Goal: Use online tool/utility: Utilize a website feature to perform a specific function

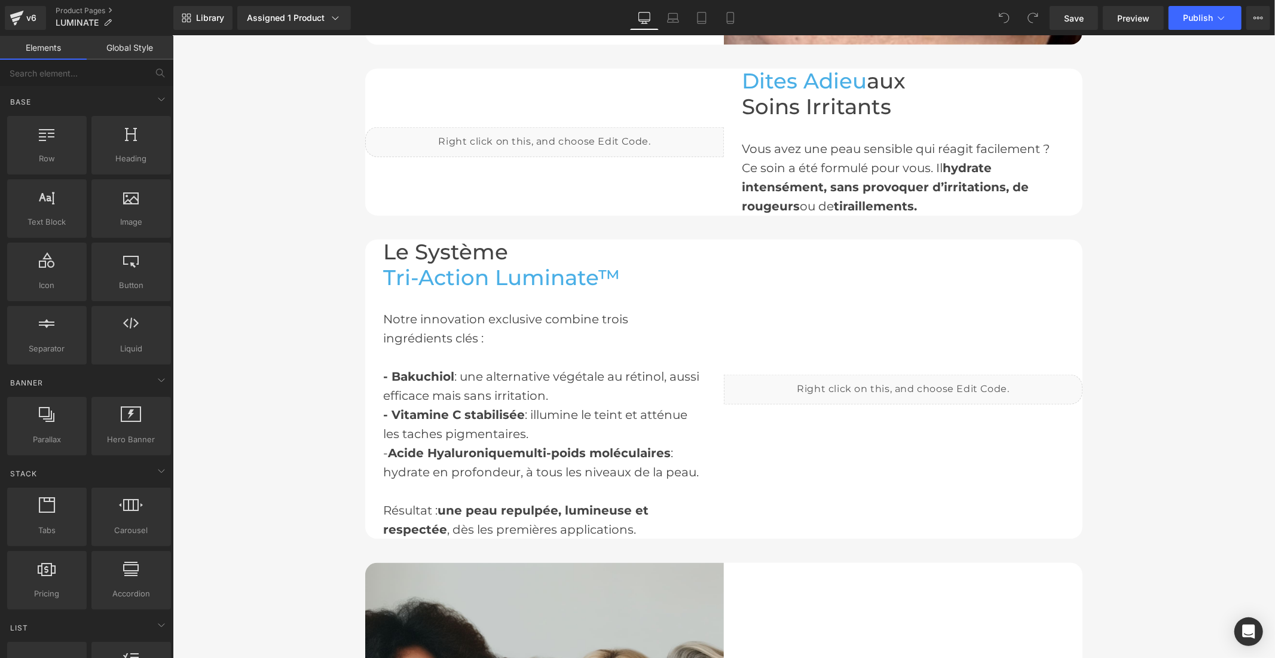
scroll to position [1195, 0]
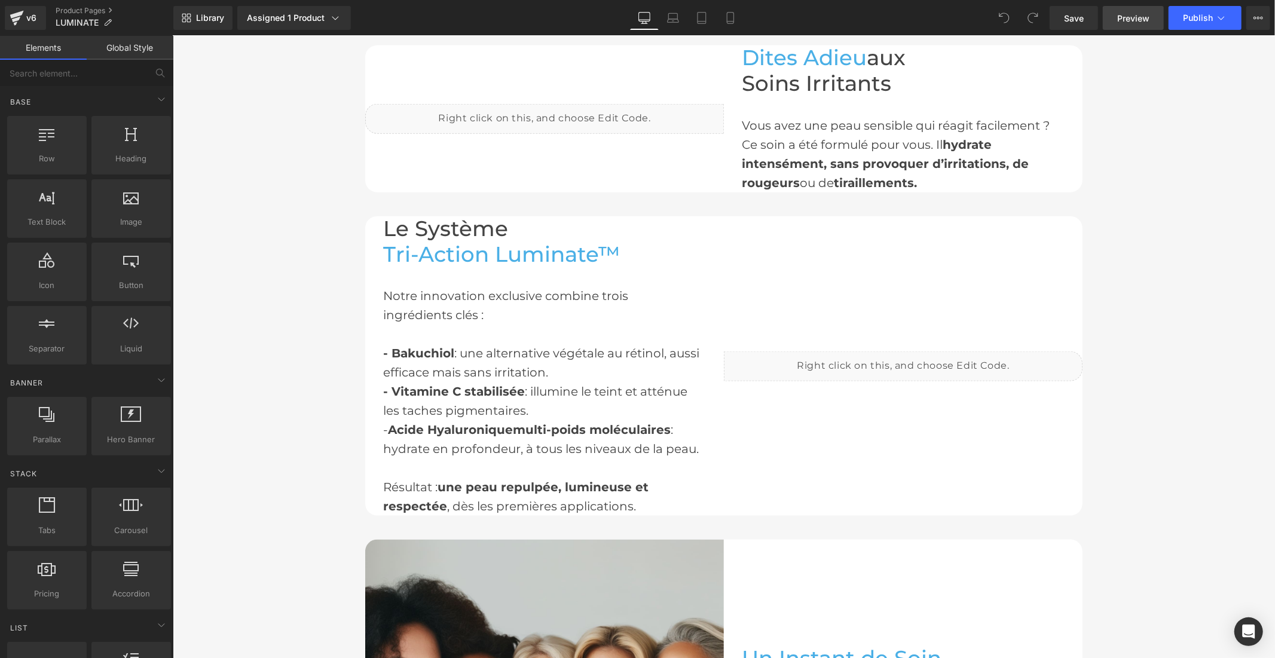
click at [1120, 20] on span "Preview" at bounding box center [1133, 18] width 32 height 13
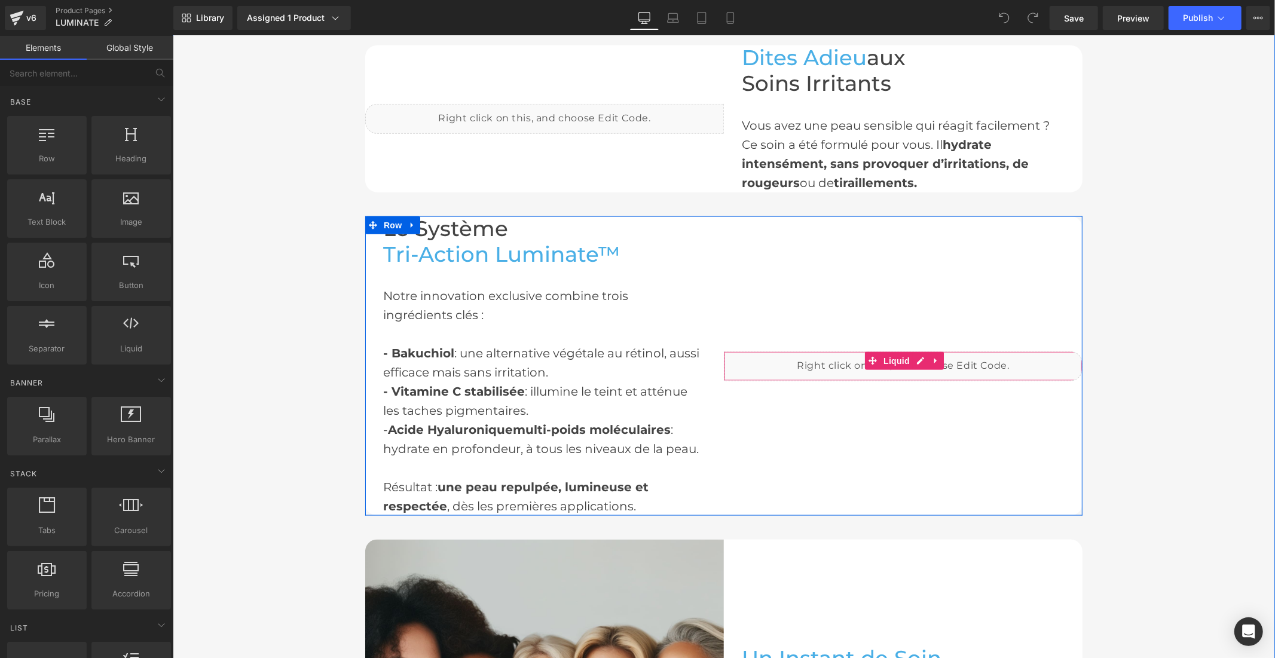
scroll to position [996, 0]
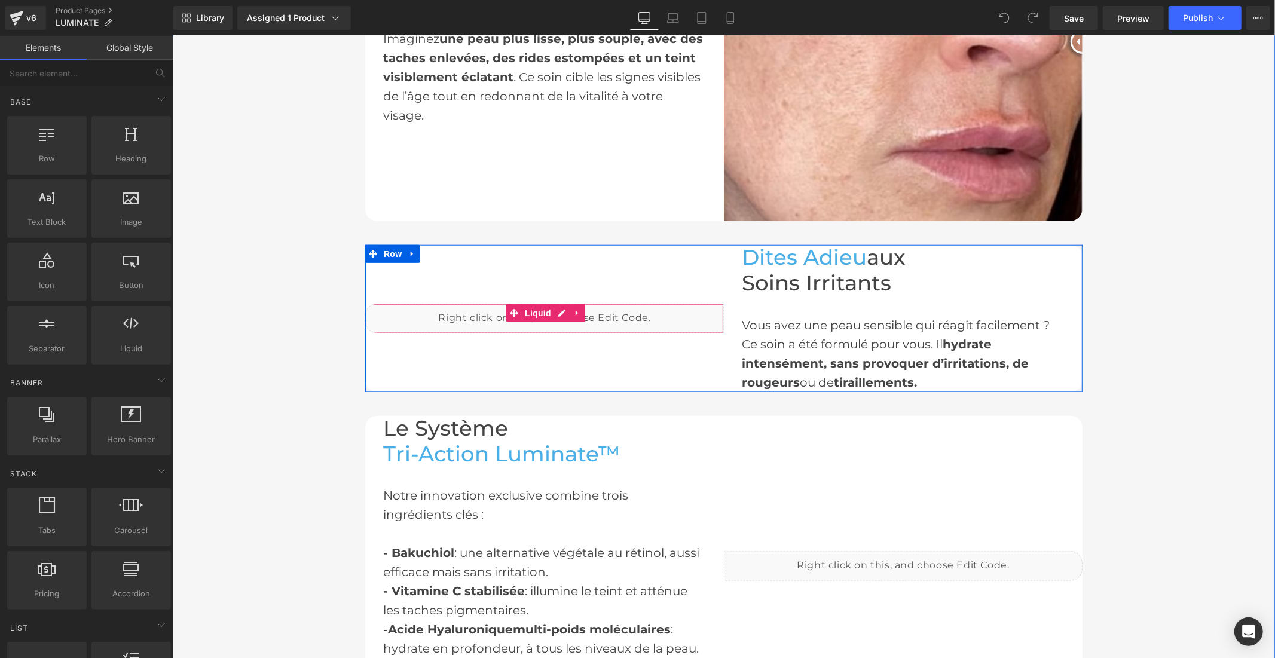
click at [555, 307] on div "Liquid" at bounding box center [544, 318] width 359 height 30
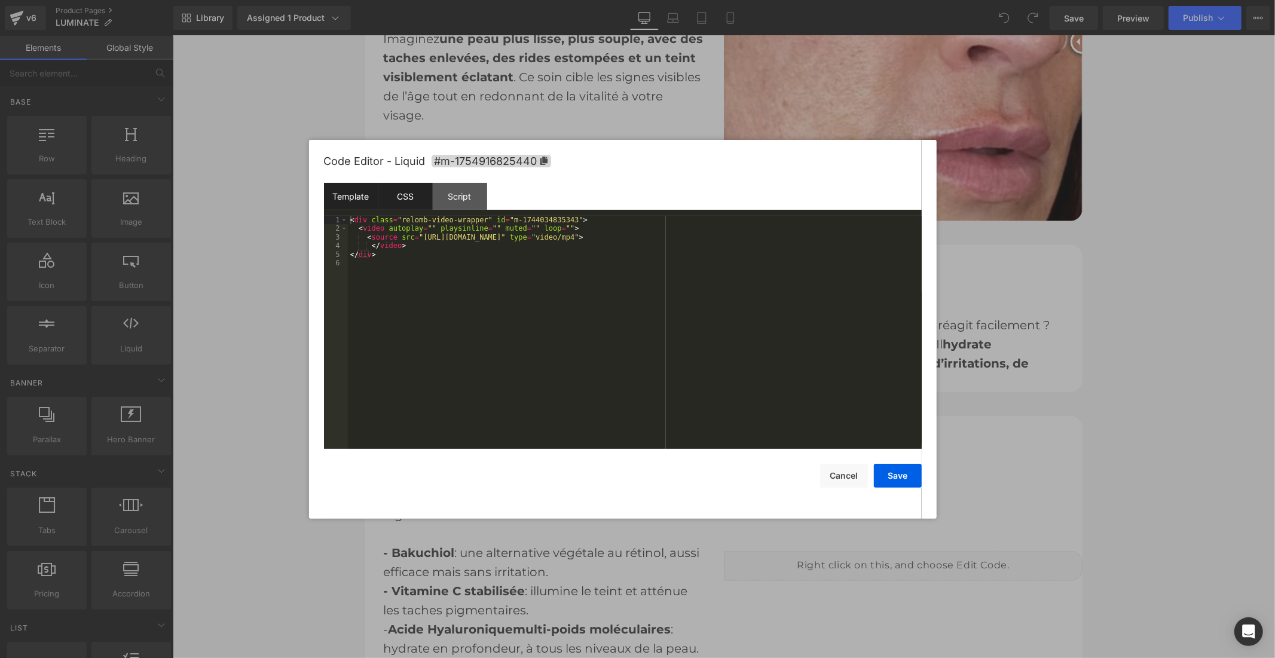
click at [414, 195] on div "CSS" at bounding box center [405, 196] width 54 height 27
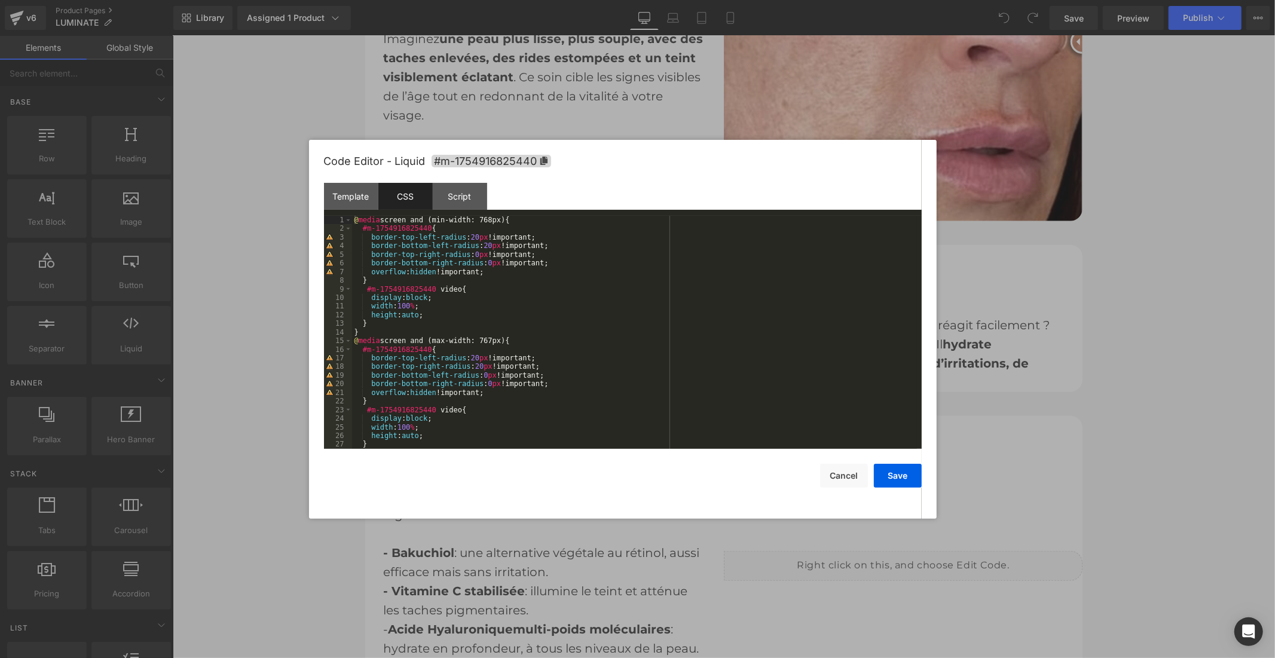
click at [564, 301] on div "@ media screen and (min-width: 768px) { #m-1754916825440 { border-top-left-radi…" at bounding box center [634, 341] width 565 height 250
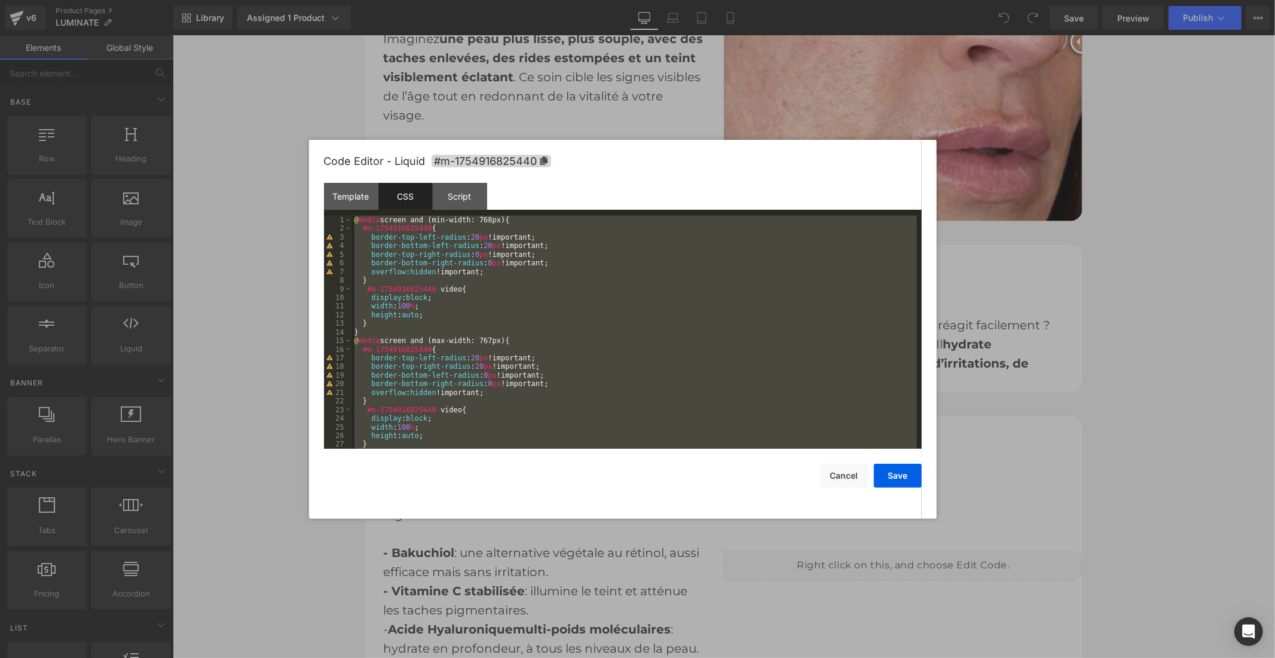
drag, startPoint x: 337, startPoint y: 111, endPoint x: 192, endPoint y: 99, distance: 145.1
click at [337, 111] on div at bounding box center [637, 329] width 1275 height 658
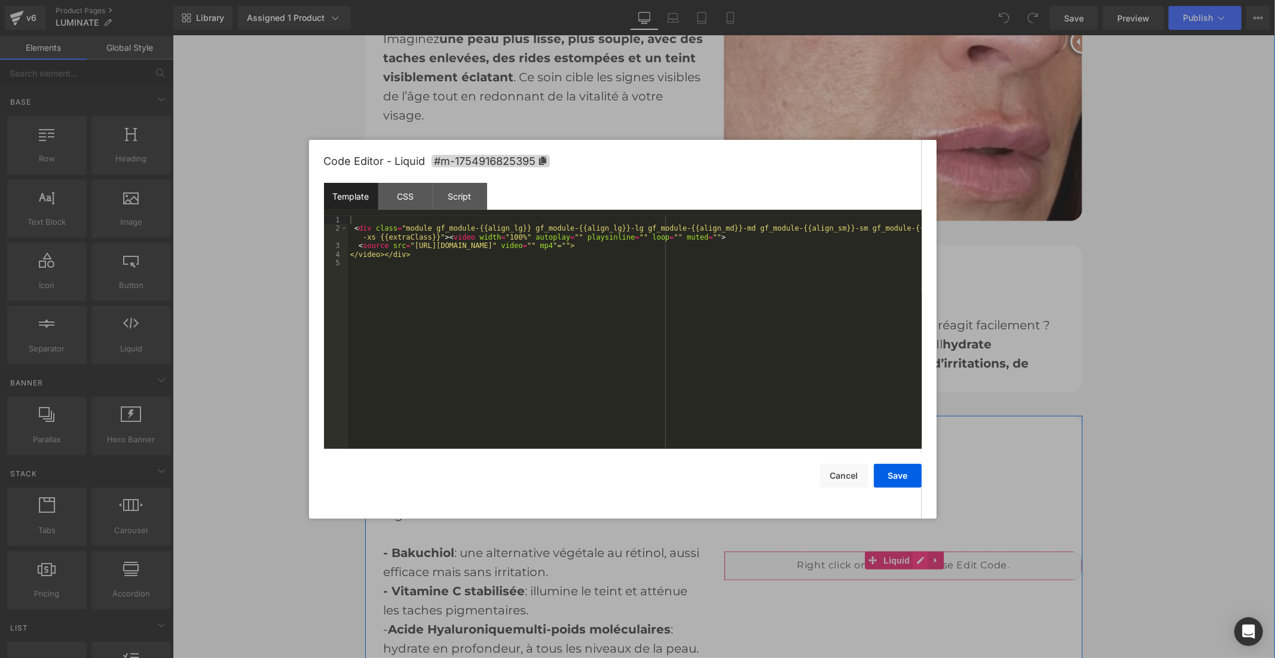
click at [915, 553] on div "Liquid" at bounding box center [902, 565] width 359 height 30
click at [403, 192] on div "CSS" at bounding box center [405, 196] width 54 height 27
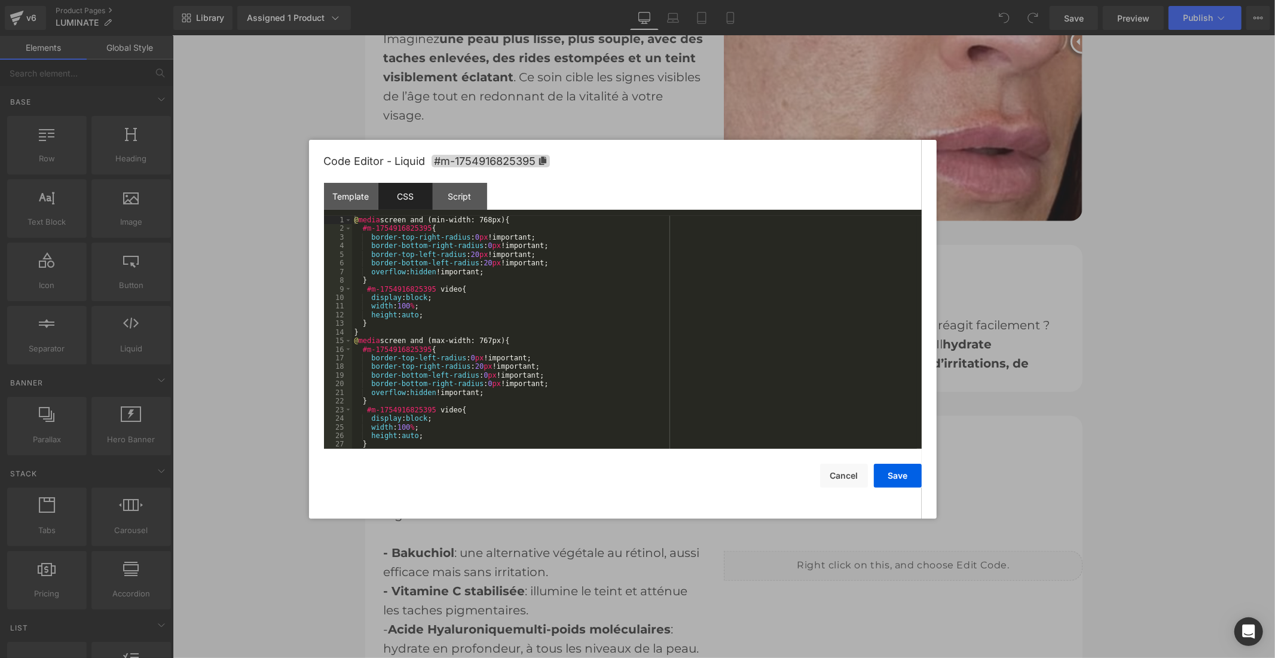
click at [547, 349] on div "@ media screen and (min-width: 768px) { #m-1754916825395 { border-top-right-rad…" at bounding box center [634, 341] width 565 height 250
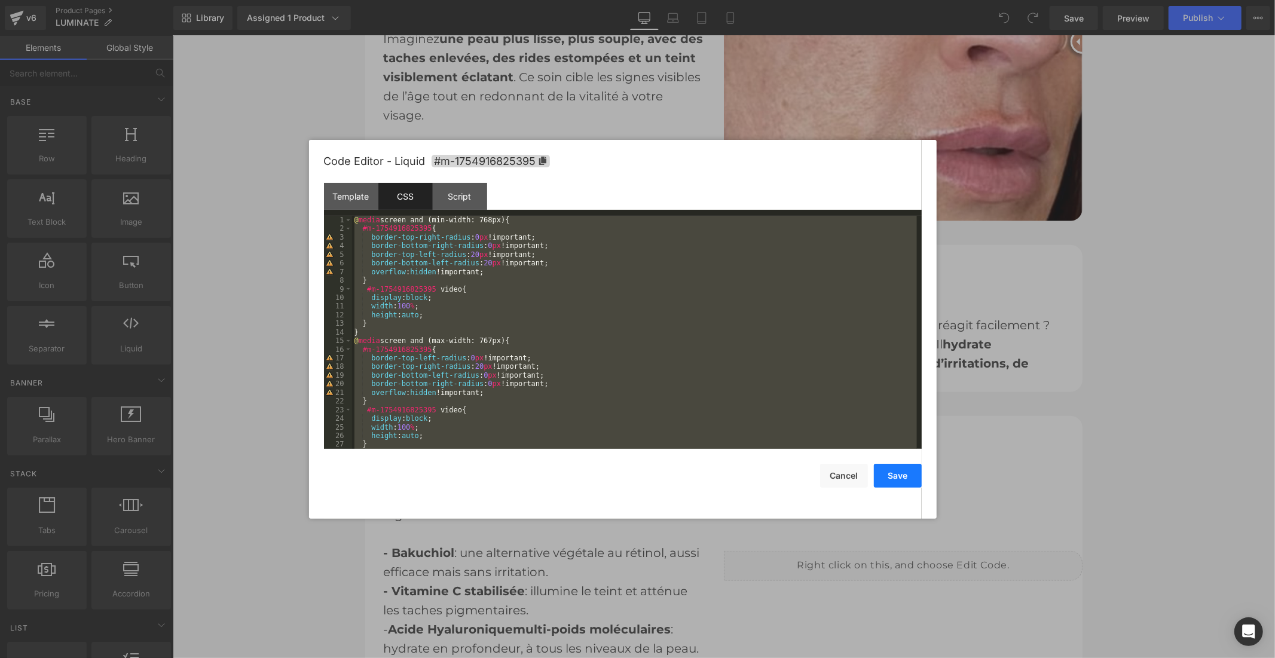
click at [897, 476] on button "Save" at bounding box center [898, 476] width 48 height 24
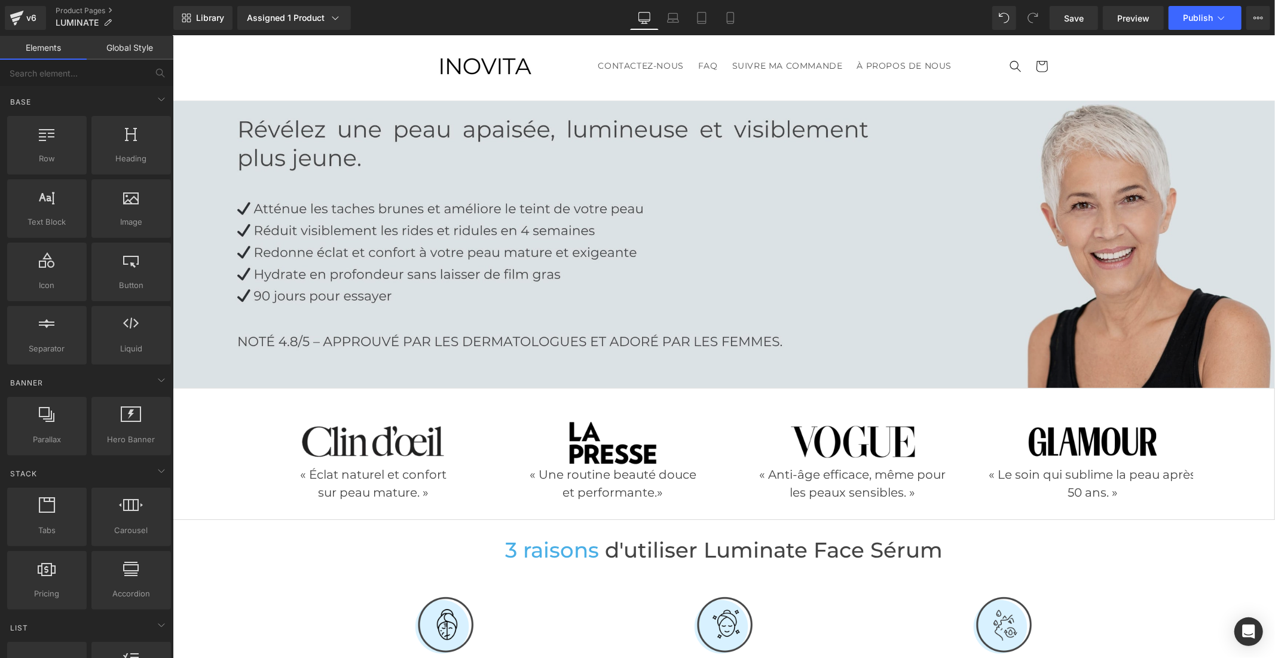
scroll to position [0, 0]
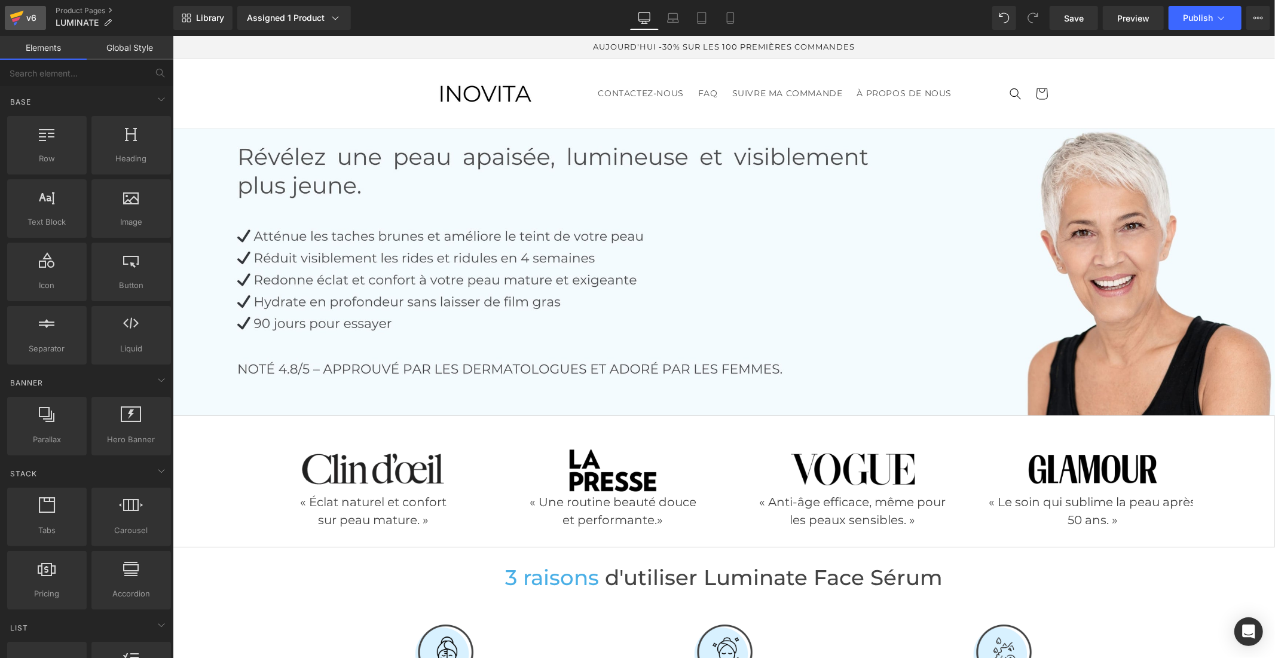
click at [15, 19] on icon at bounding box center [16, 19] width 8 height 5
